Goal: Navigation & Orientation: Find specific page/section

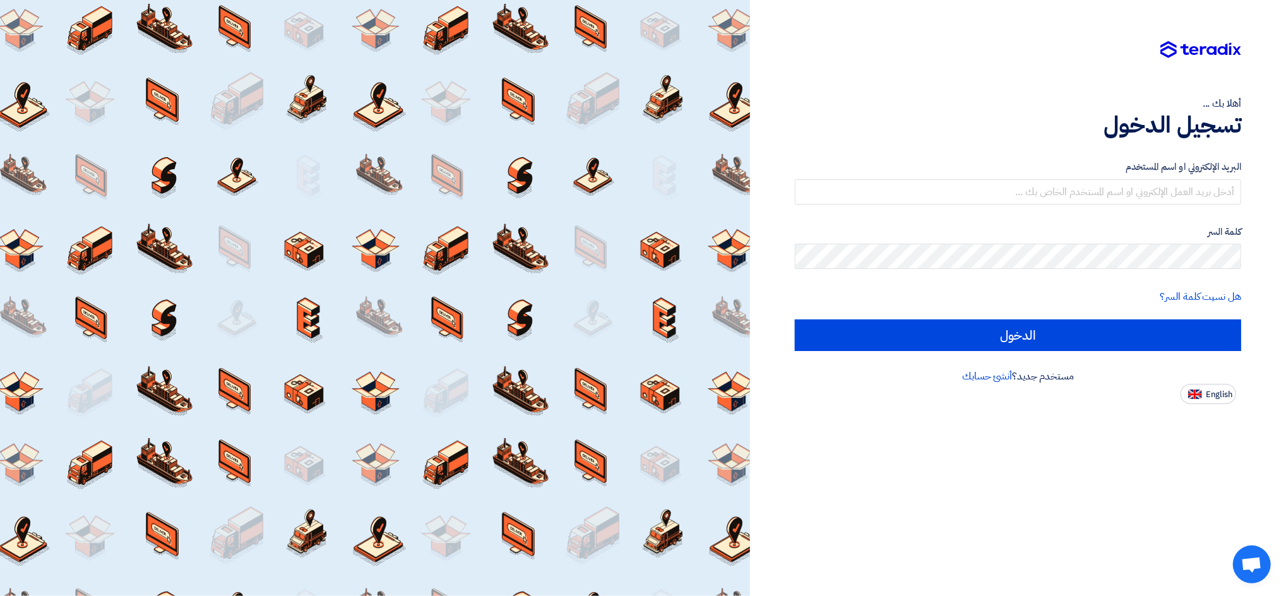
click at [964, 401] on app-language-toggle "English" at bounding box center [1018, 394] width 446 height 20
click at [964, 400] on button "English" at bounding box center [1209, 394] width 56 height 20
type input "Sign in"
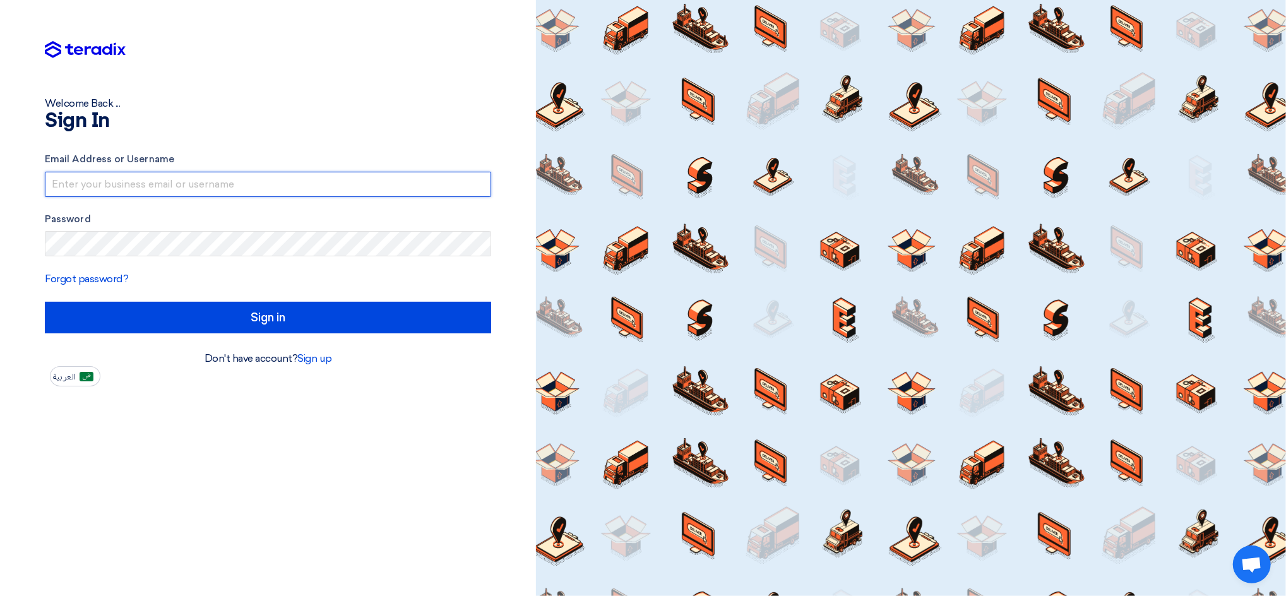
click at [86, 175] on input "text" at bounding box center [268, 184] width 446 height 25
drag, startPoint x: 195, startPoint y: 181, endPoint x: 319, endPoint y: 181, distance: 124.4
click at [319, 181] on input "[EMAIL_ADDRESS]@00" at bounding box center [268, 184] width 446 height 25
type input "[EMAIL_ADDRESS][DOMAIN_NAME]"
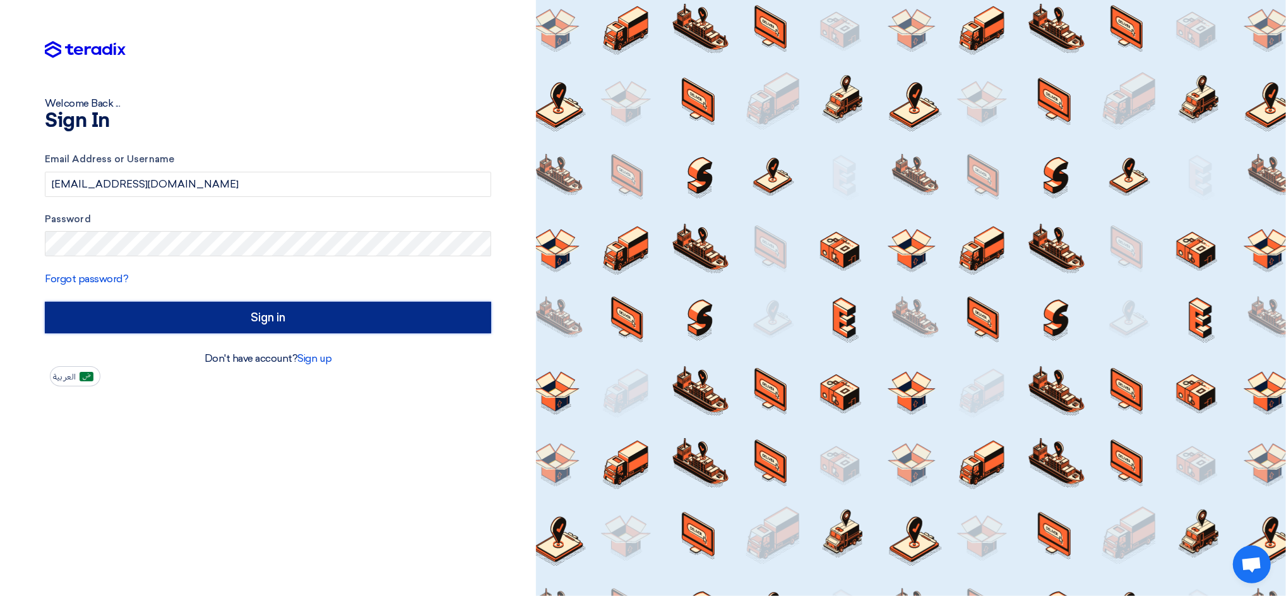
click at [455, 326] on input "Sign in" at bounding box center [268, 318] width 446 height 32
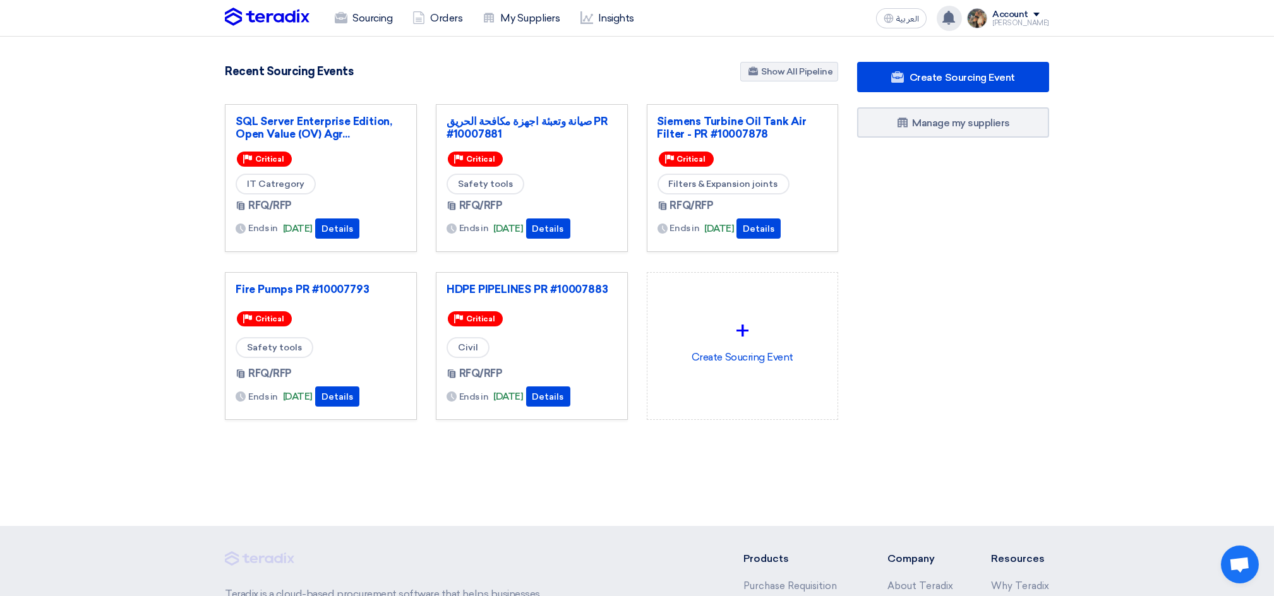
click at [955, 15] on use at bounding box center [948, 18] width 13 height 14
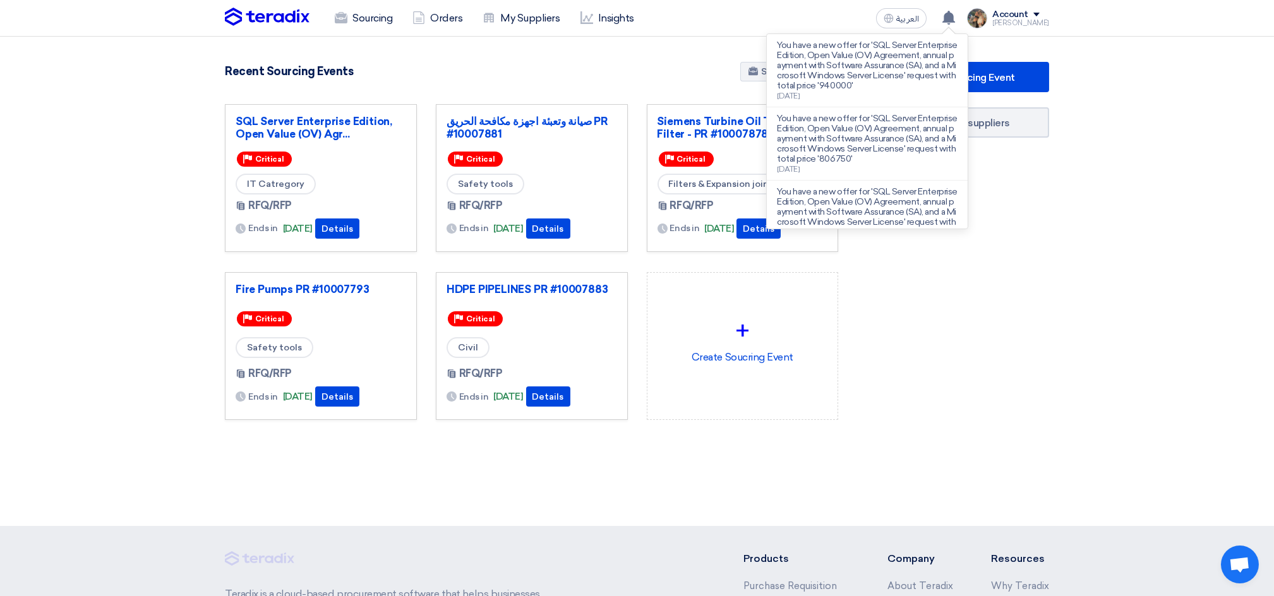
click at [653, 61] on section "3037 RFx remaining 9 Auctions remaining Create Sourcing Event" at bounding box center [637, 271] width 1274 height 469
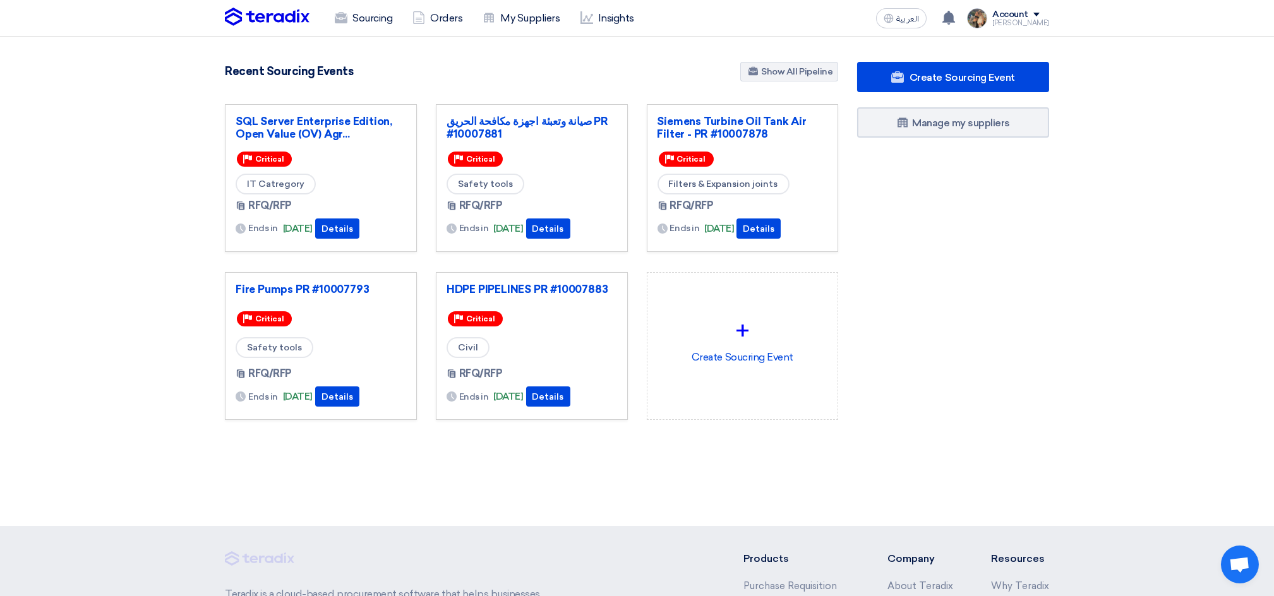
click at [523, 95] on div "3037 RFx remaining 9 Auctions remaining Create Sourcing Event" at bounding box center [531, 261] width 632 height 398
click at [542, 76] on div "Recent Sourcing Events Show All Pipeline" at bounding box center [531, 73] width 613 height 22
click at [236, 81] on div "Recent Sourcing Events Show All Pipeline" at bounding box center [531, 73] width 613 height 22
click at [544, 54] on section "3037 RFx remaining 9 Auctions remaining Create Sourcing Event" at bounding box center [637, 271] width 1274 height 469
